Goal: Information Seeking & Learning: Learn about a topic

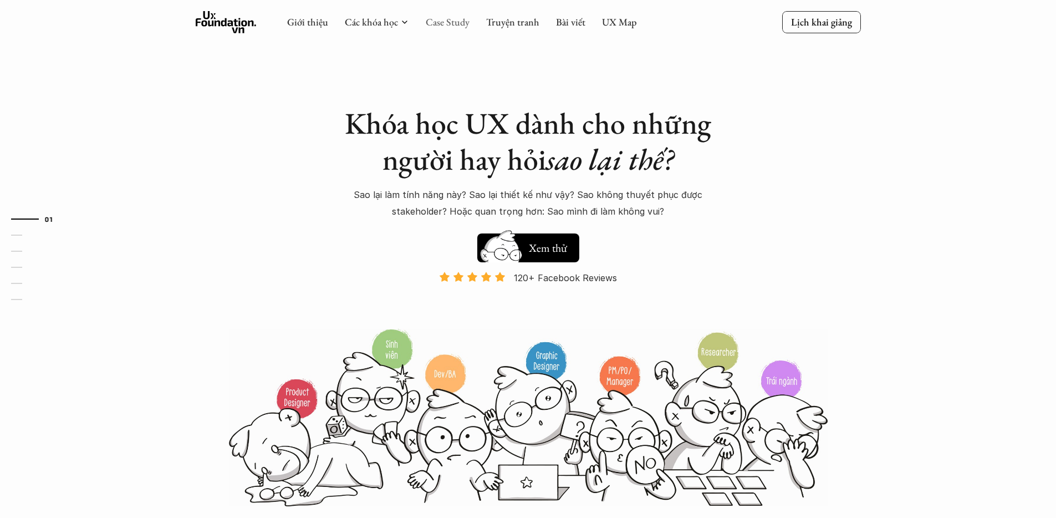
click at [435, 17] on link "Case Study" at bounding box center [448, 22] width 44 height 13
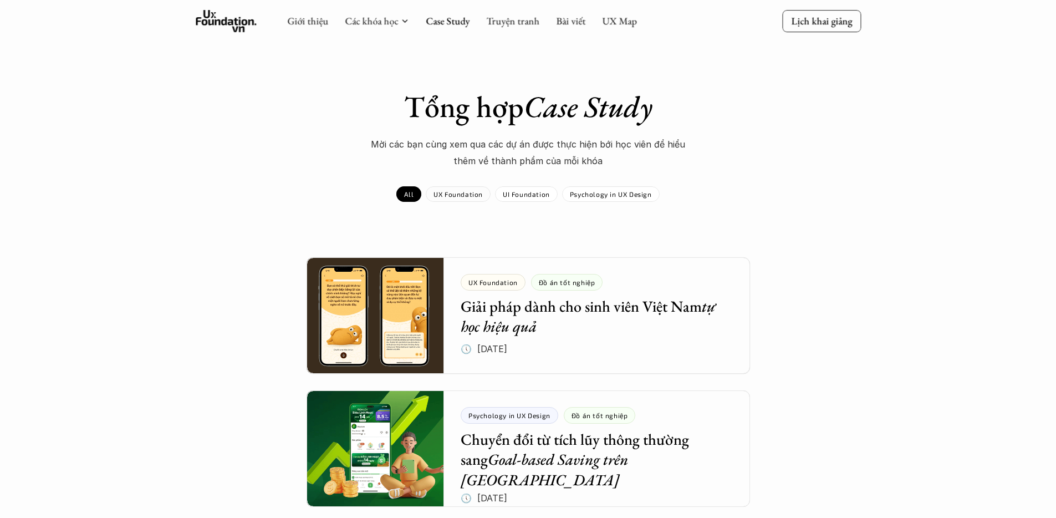
scroll to position [17, 0]
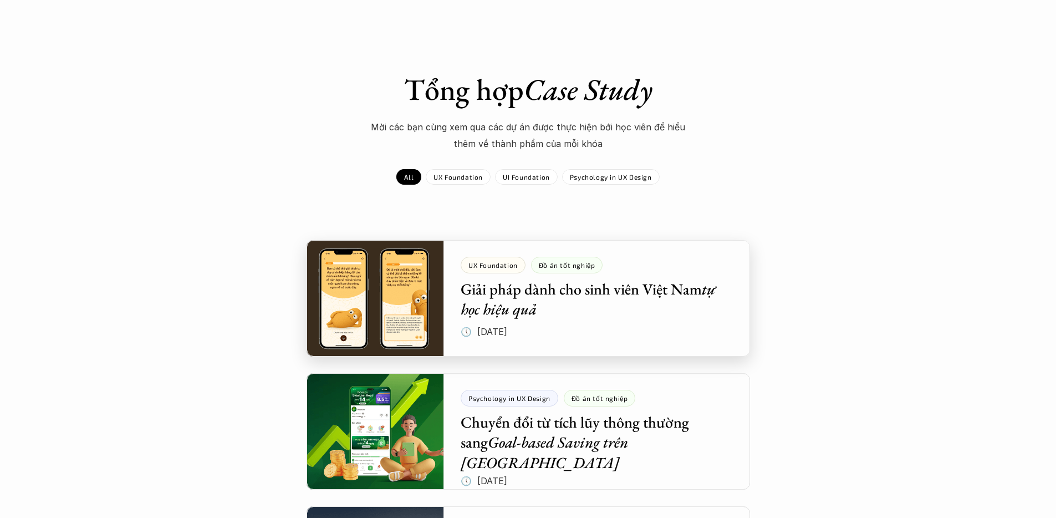
click at [508, 292] on div at bounding box center [529, 298] width 444 height 116
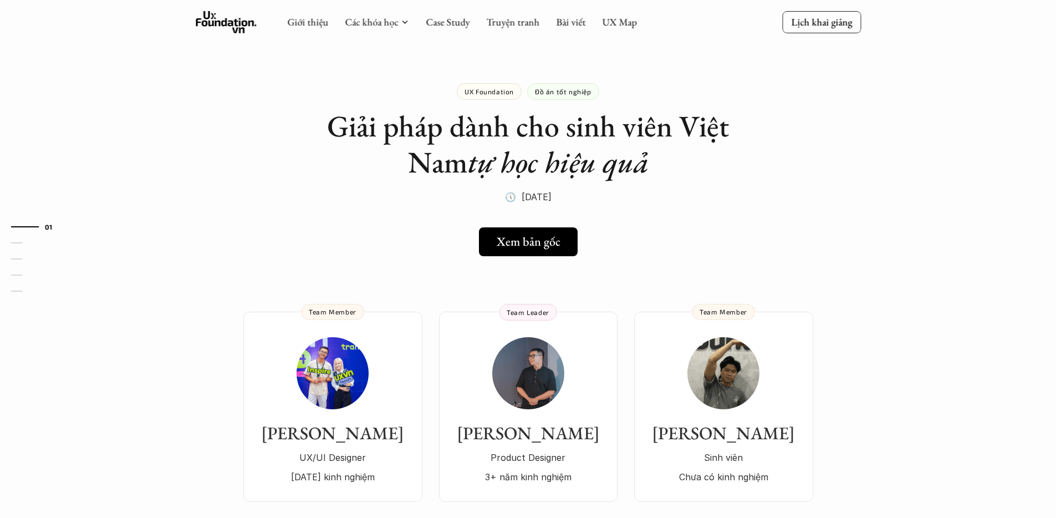
click at [216, 21] on use at bounding box center [226, 22] width 61 height 22
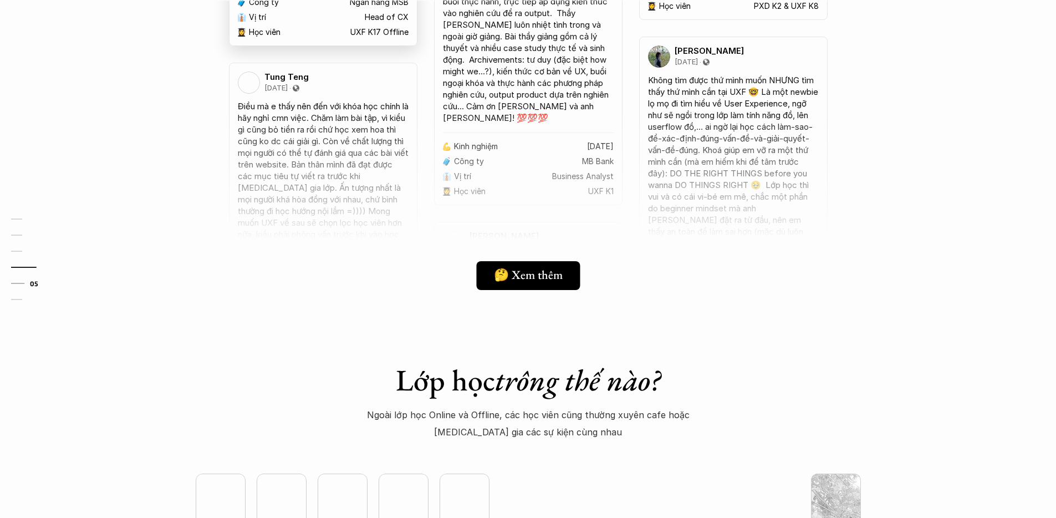
scroll to position [2647, 0]
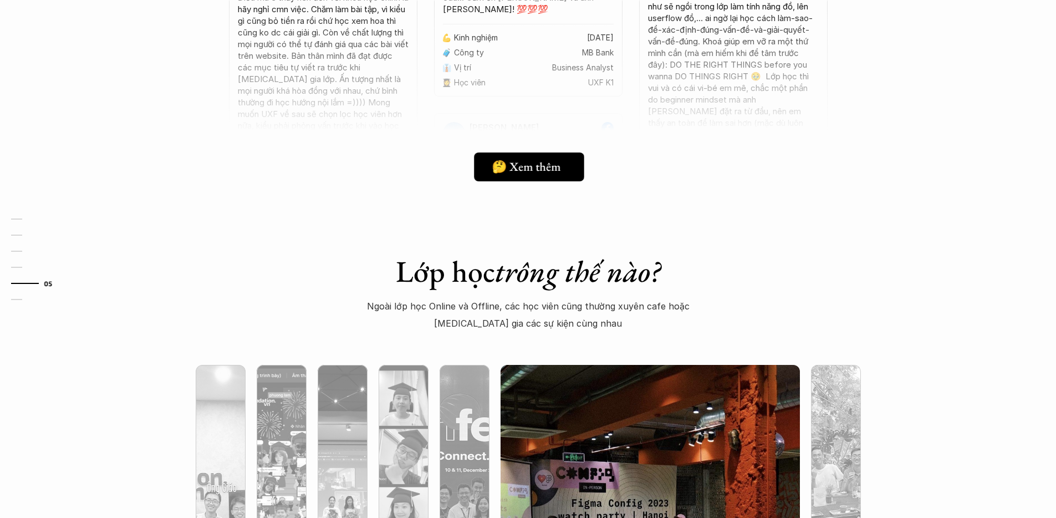
click at [543, 166] on h5 "🤔 Xem thêm" at bounding box center [526, 166] width 69 height 14
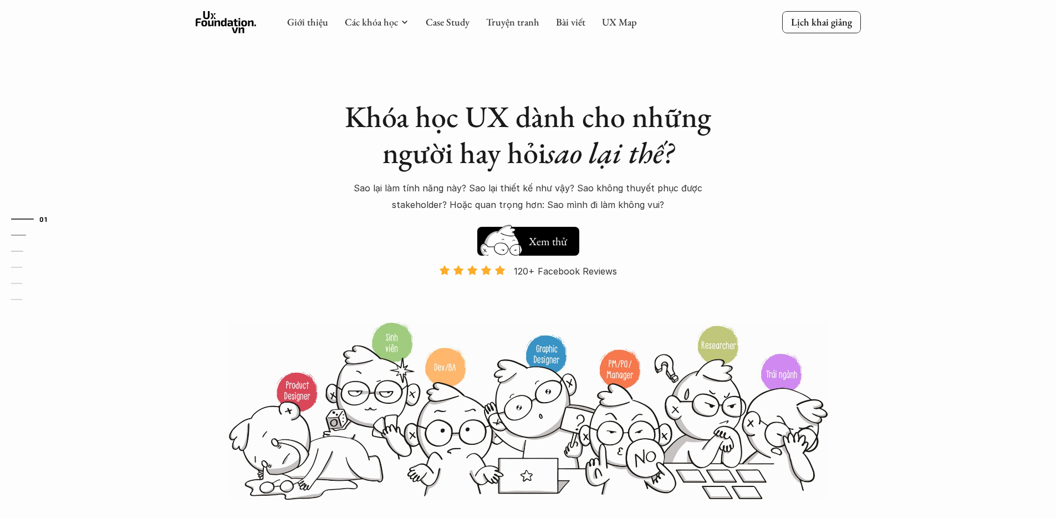
scroll to position [0, 0]
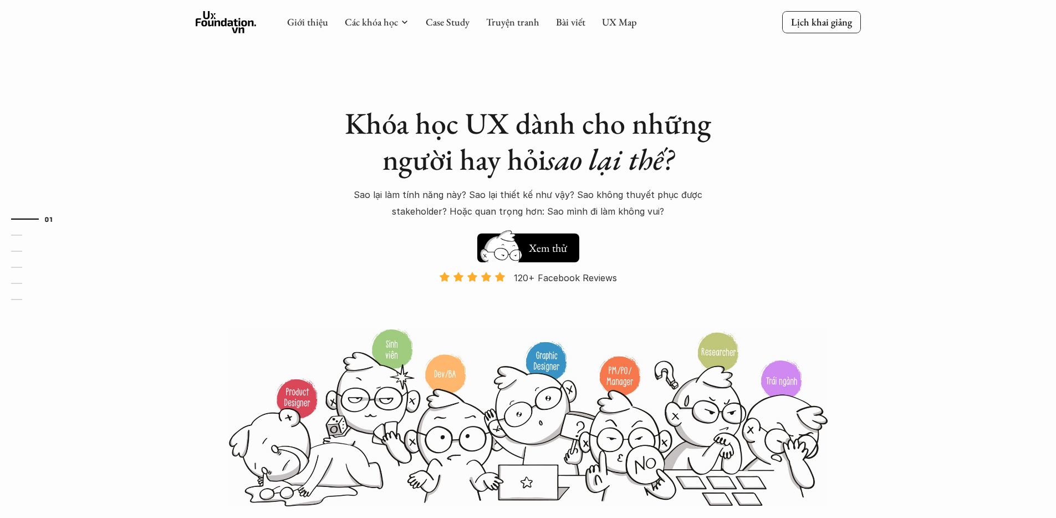
click at [438, 29] on div "Giới thiệu Các khóa học Case Study Truyện tranh Bài viết UX Map" at bounding box center [462, 22] width 350 height 22
click at [442, 21] on link "Case Study" at bounding box center [448, 22] width 44 height 13
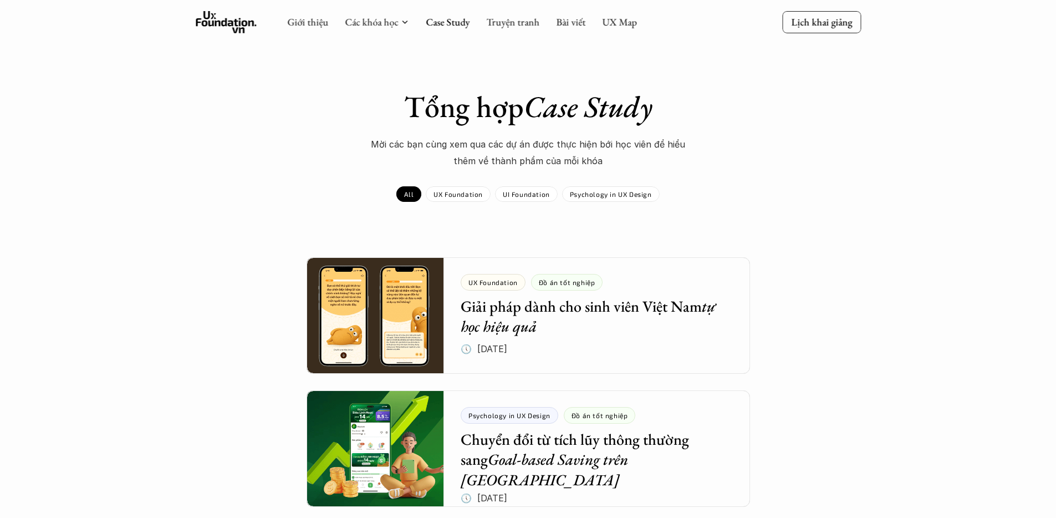
click at [239, 14] on icon at bounding box center [226, 22] width 61 height 22
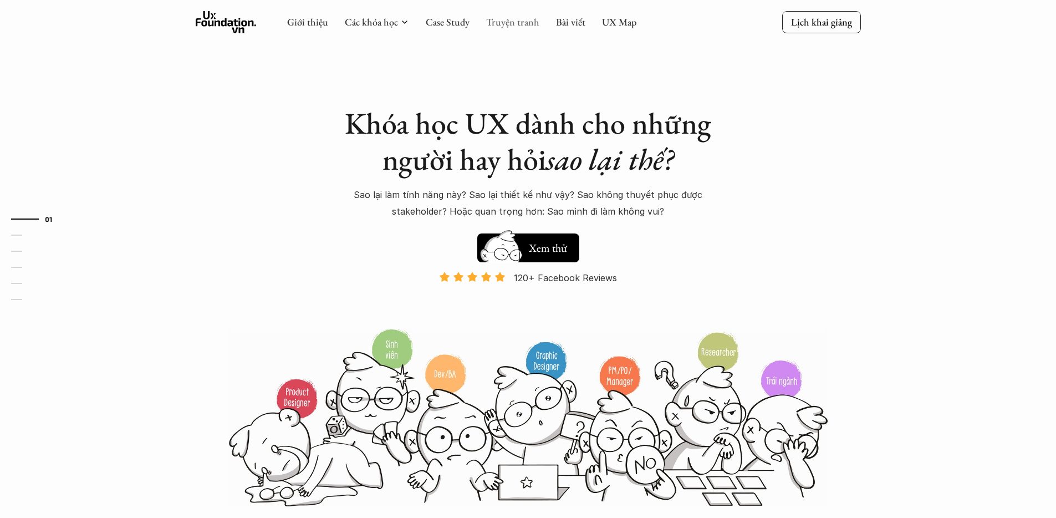
click at [508, 24] on link "Truyện tranh" at bounding box center [512, 22] width 53 height 13
